Goal: Navigation & Orientation: Find specific page/section

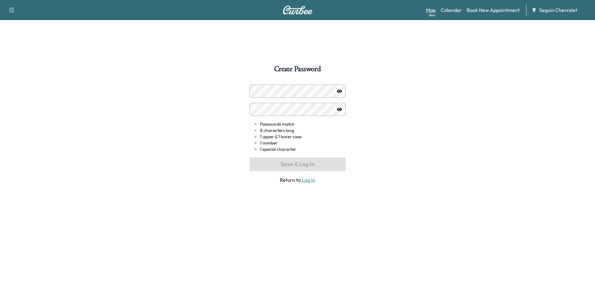
click at [432, 10] on link "Map Beta" at bounding box center [431, 10] width 10 height 8
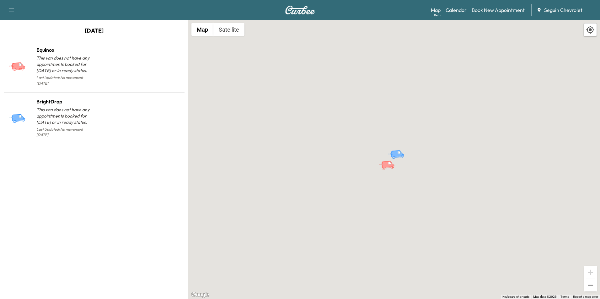
click at [16, 11] on button "button" at bounding box center [11, 10] width 13 height 10
click at [13, 12] on icon "button" at bounding box center [12, 10] width 8 height 8
click at [13, 16] on div "Support Log Out" at bounding box center [22, 29] width 29 height 28
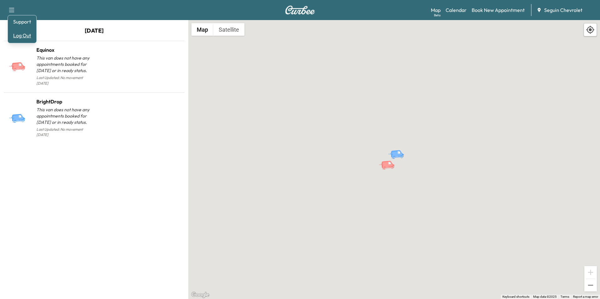
click at [23, 35] on button "Log Out" at bounding box center [22, 35] width 24 height 10
